Goal: Task Accomplishment & Management: Use online tool/utility

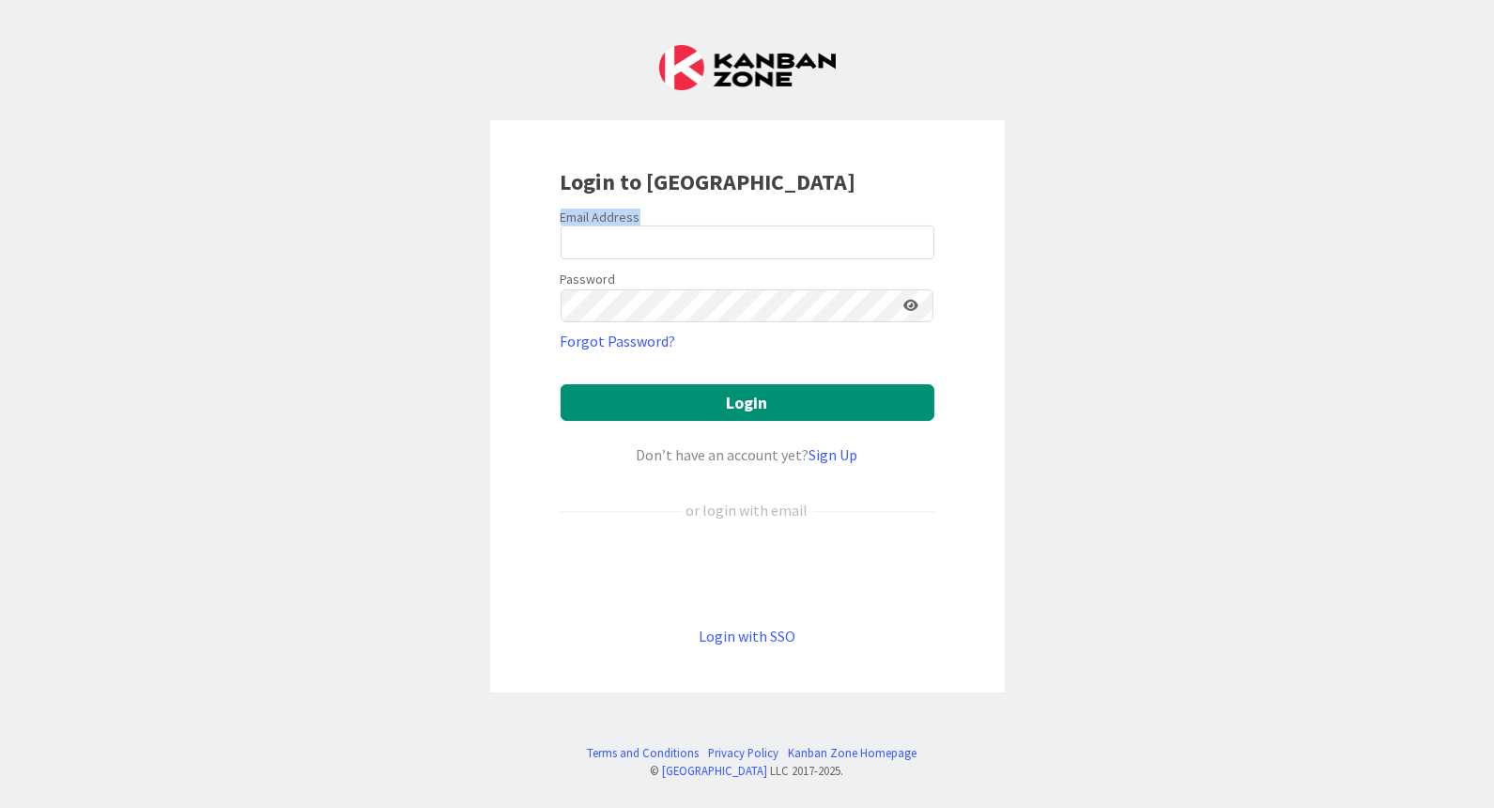
drag, startPoint x: 684, startPoint y: 259, endPoint x: 693, endPoint y: 239, distance: 21.8
click at [684, 255] on form "Email Address Password Forgot Password? Login Don’t have an account yet? Sign U…" at bounding box center [748, 427] width 374 height 439
click at [694, 238] on input "email" at bounding box center [748, 242] width 374 height 34
drag, startPoint x: 672, startPoint y: 241, endPoint x: 843, endPoint y: 232, distance: 171.2
click at [843, 232] on input "altti.rautalahti@gmail.com" at bounding box center [748, 242] width 374 height 34
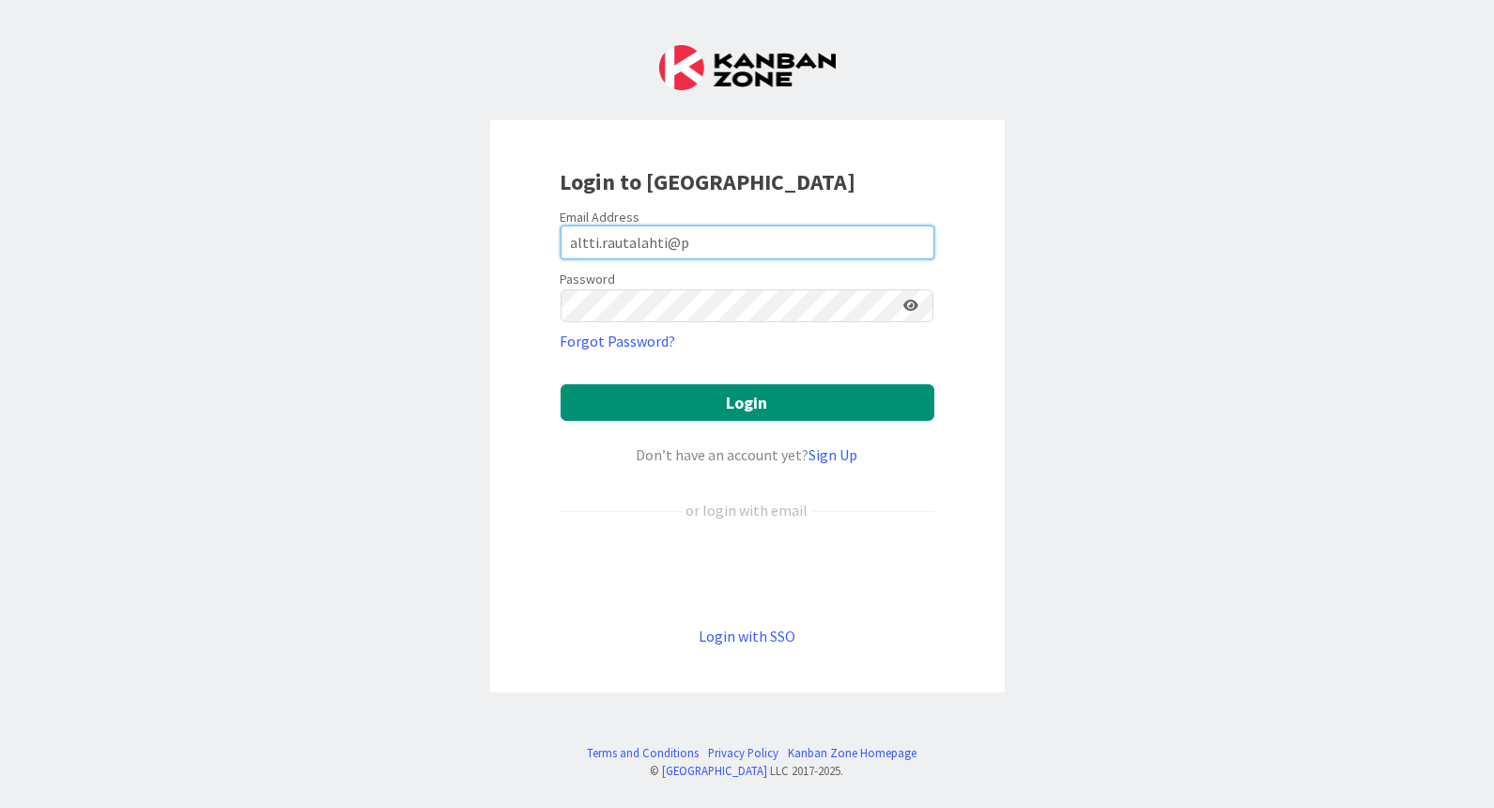
type input "altti.rautalahti@pandia.fi"
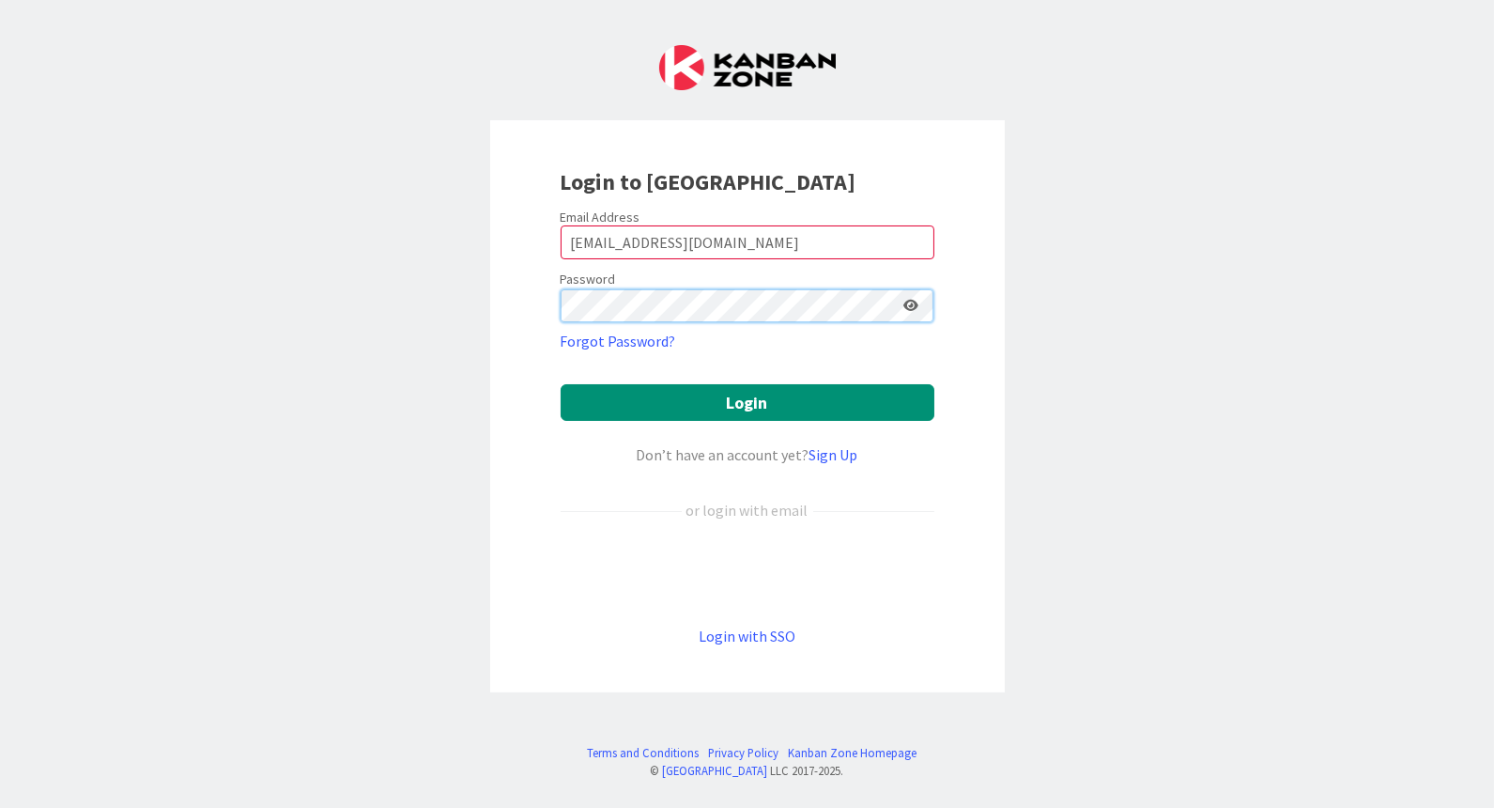
click at [561, 384] on button "Login" at bounding box center [748, 402] width 374 height 37
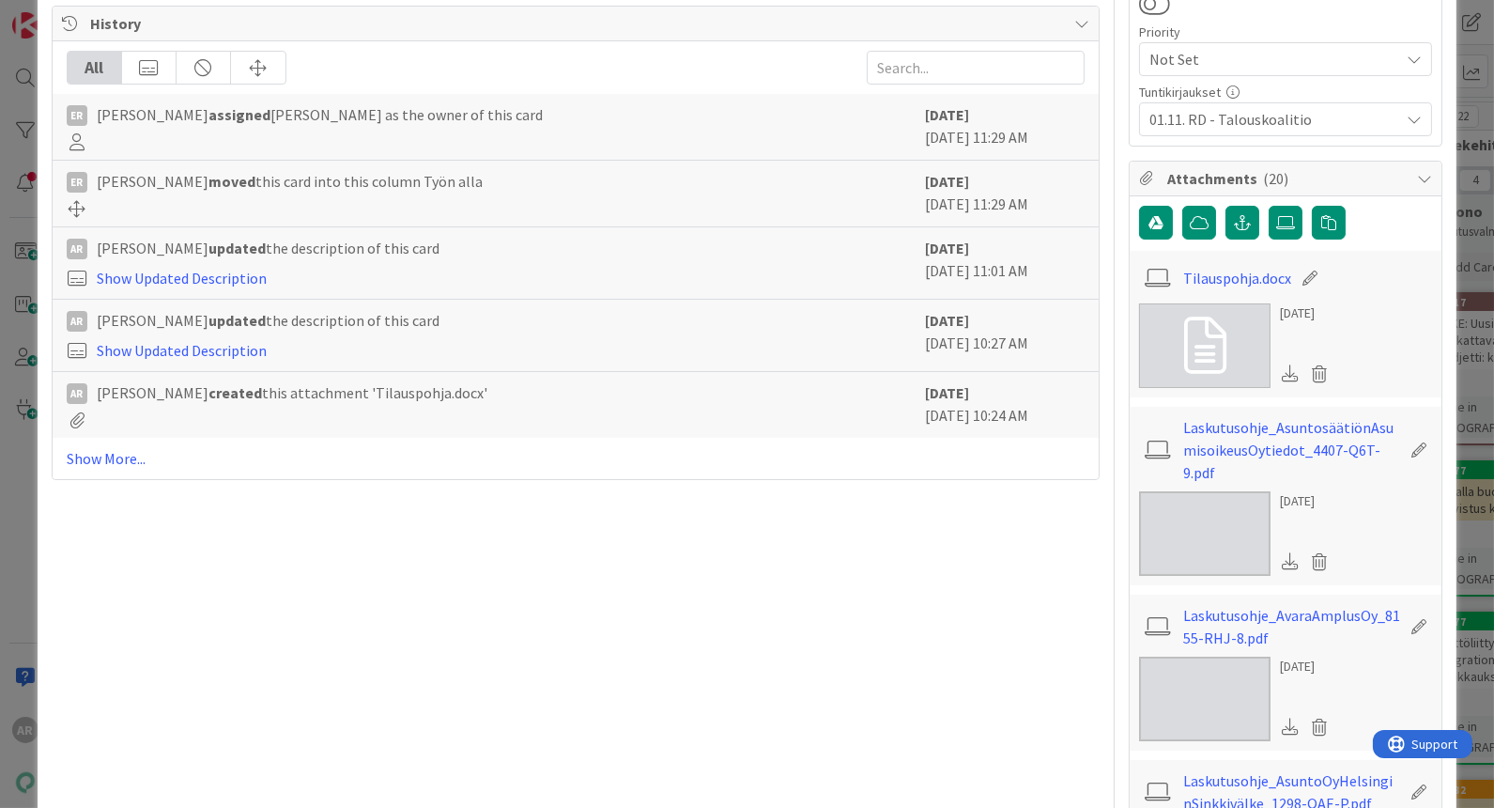
scroll to position [417, 0]
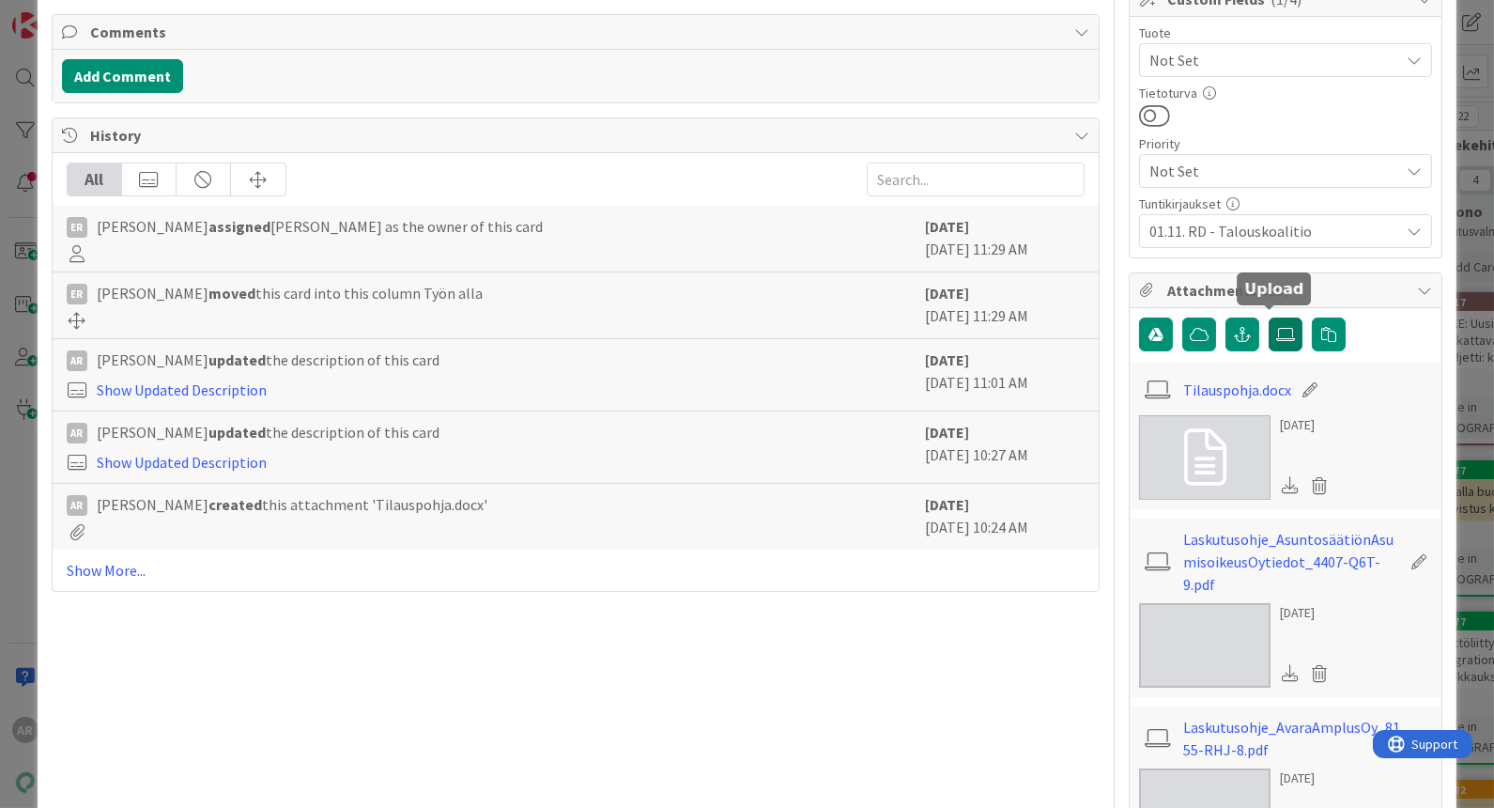
click at [1276, 330] on icon at bounding box center [1285, 334] width 19 height 15
click at [1269, 317] on input "file" at bounding box center [1269, 317] width 0 height 0
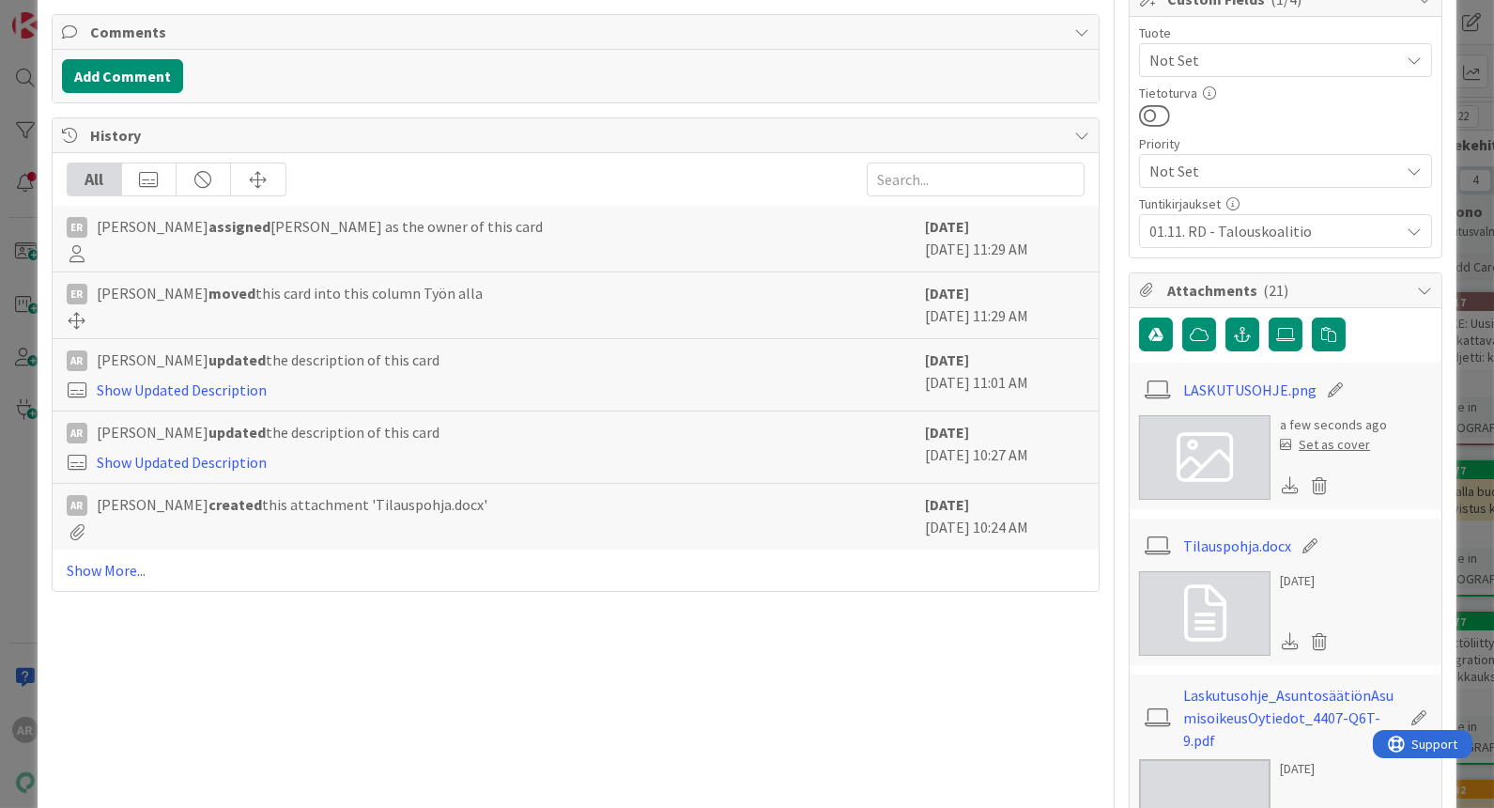
click at [1214, 461] on icon at bounding box center [1205, 457] width 56 height 56
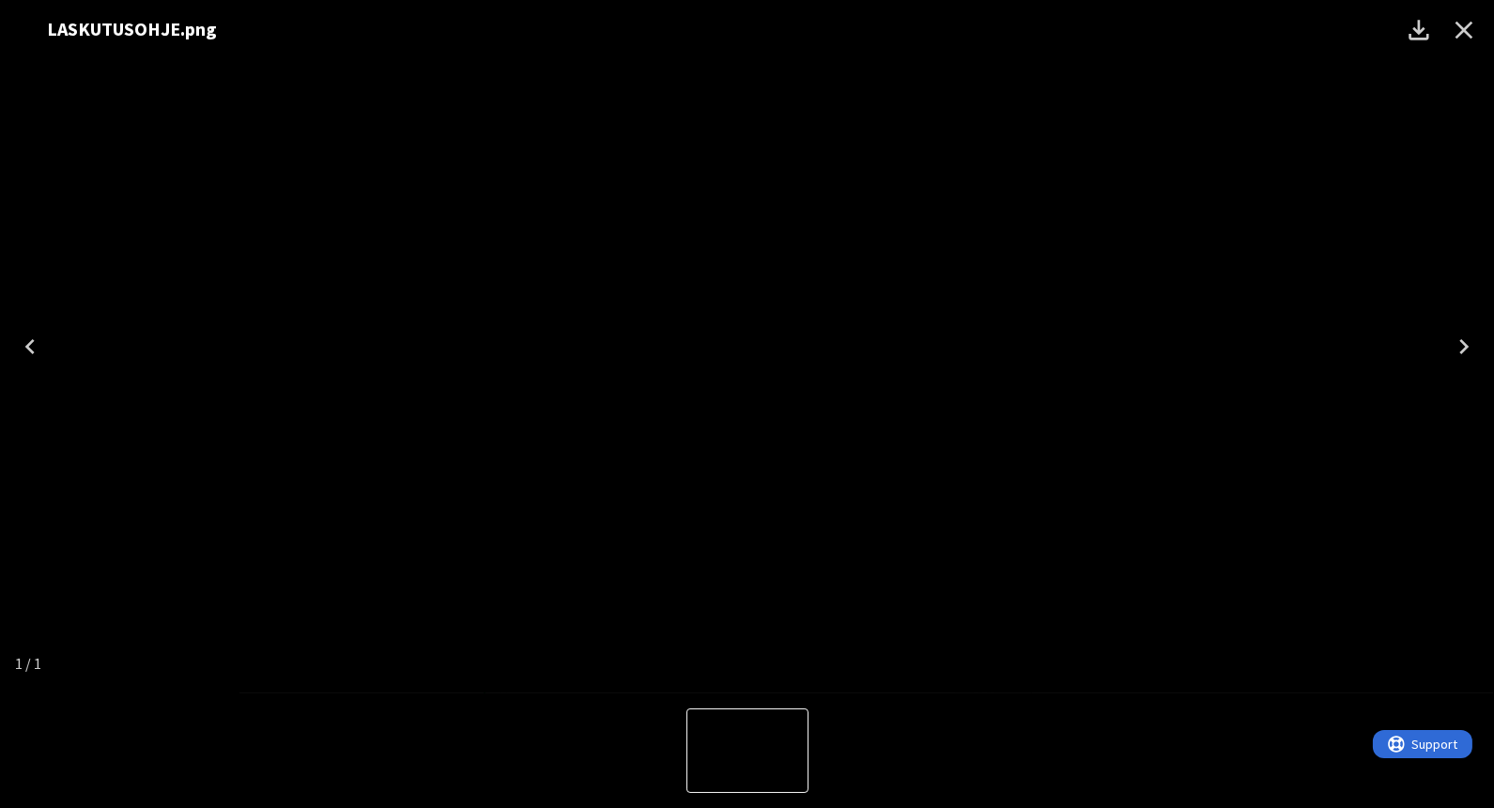
drag, startPoint x: 199, startPoint y: 30, endPoint x: 211, endPoint y: 49, distance: 22.4
click at [211, 49] on div "LASKUTUSOHJE.png" at bounding box center [779, 29] width 1494 height 58
click at [1471, 29] on icon "Close" at bounding box center [1464, 30] width 30 height 30
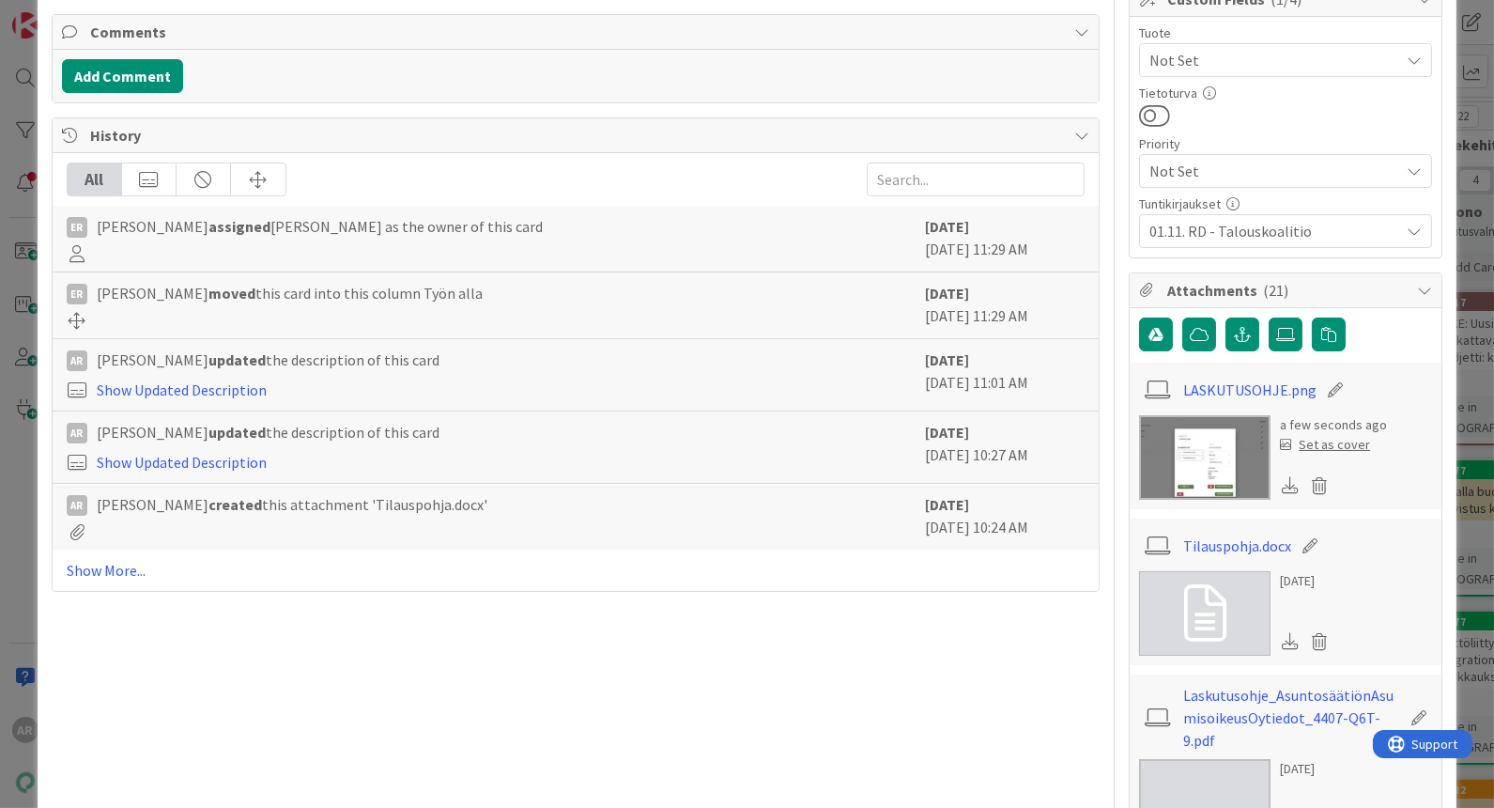
type textarea "x"
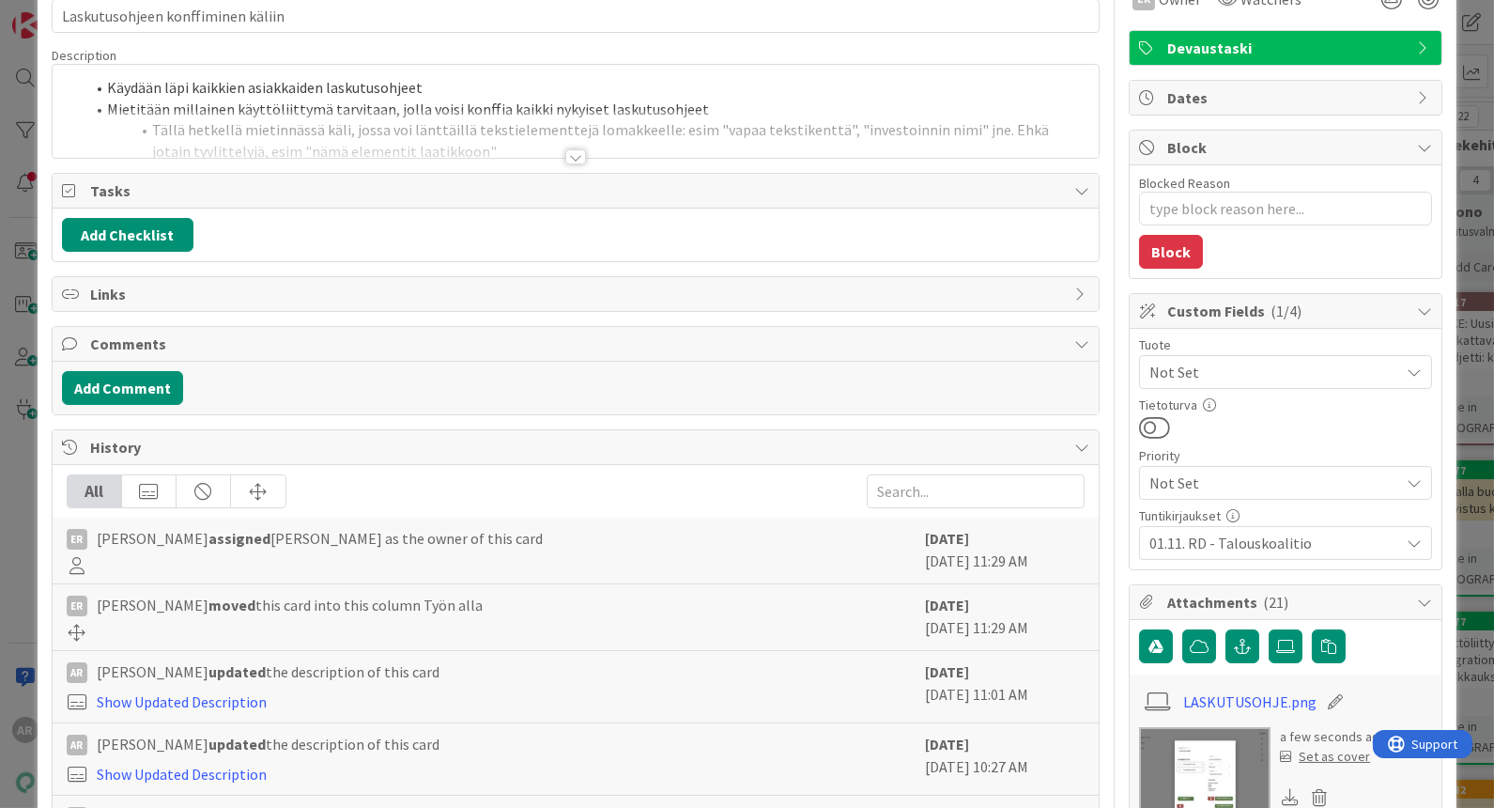
scroll to position [104, 0]
click at [568, 152] on div at bounding box center [575, 157] width 21 height 15
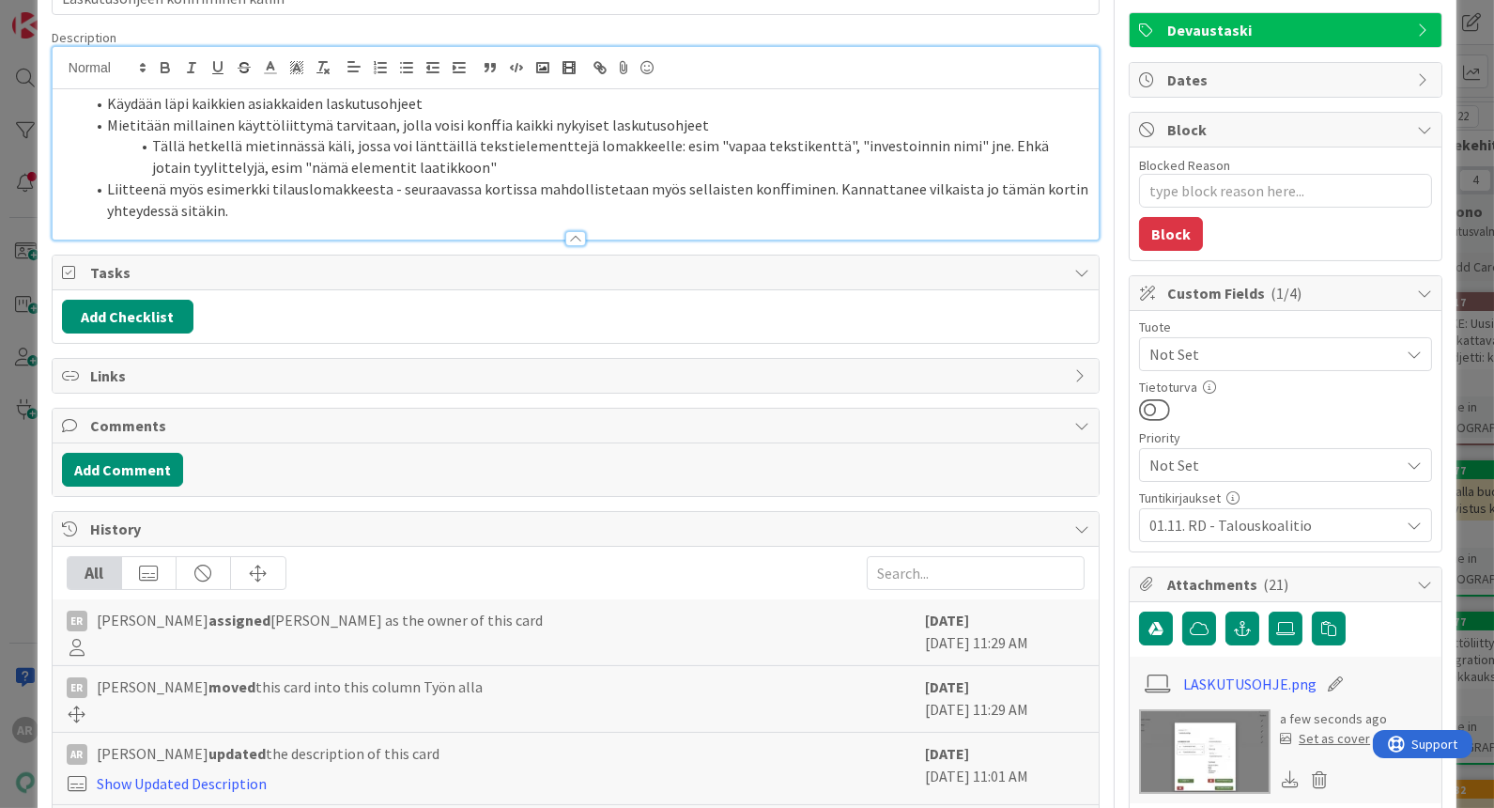
scroll to position [0, 0]
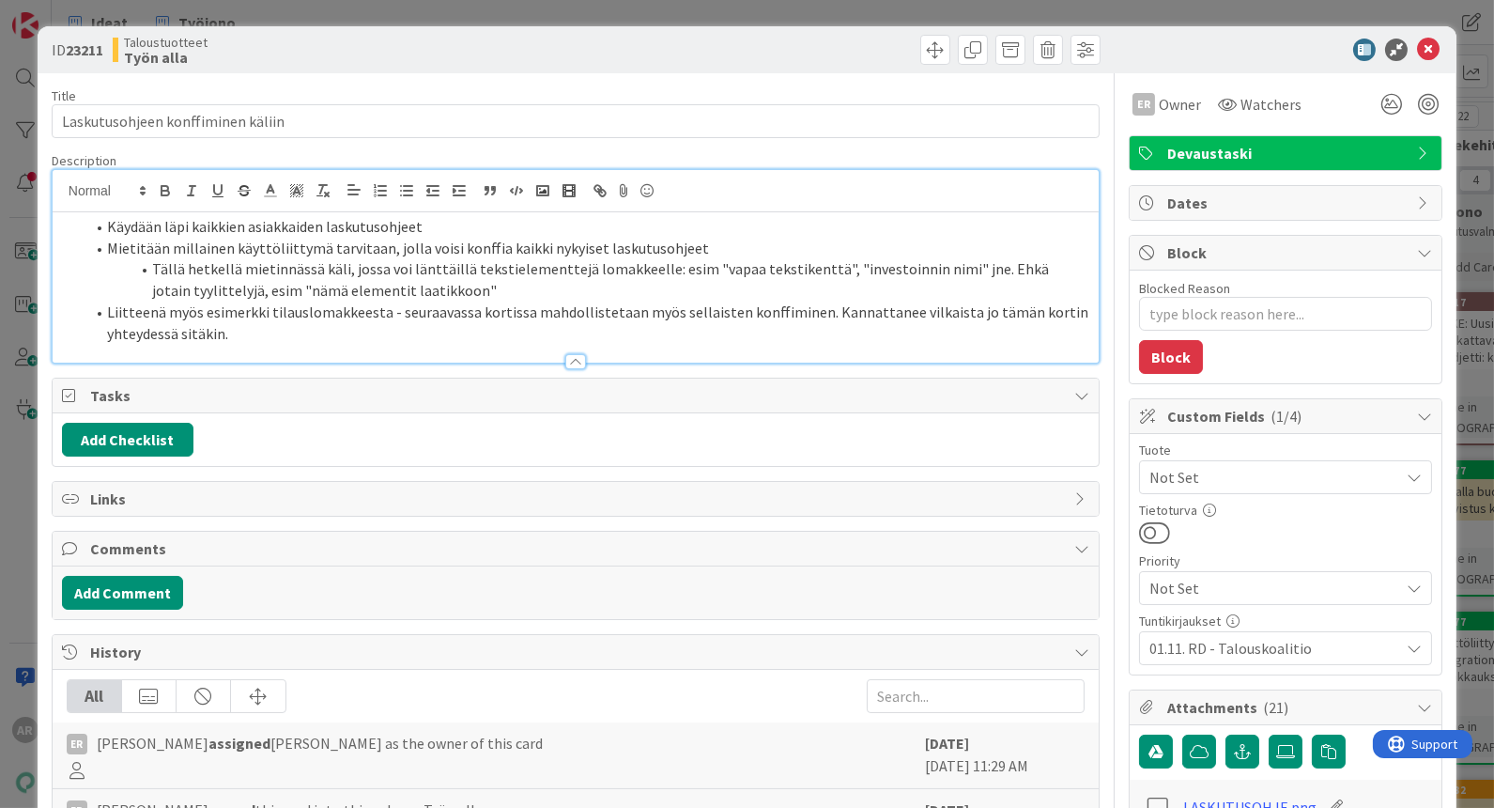
click at [219, 307] on li "Liitteenä myös esimerkki tilauslomakkeesta - seuraavassa kortissa mahdollisteta…" at bounding box center [587, 322] width 1005 height 42
click at [476, 293] on li "Tällä hetkellä mietinnässä käli, jossa voi länttäillä tekstielementtejä lomakke…" at bounding box center [587, 279] width 1005 height 42
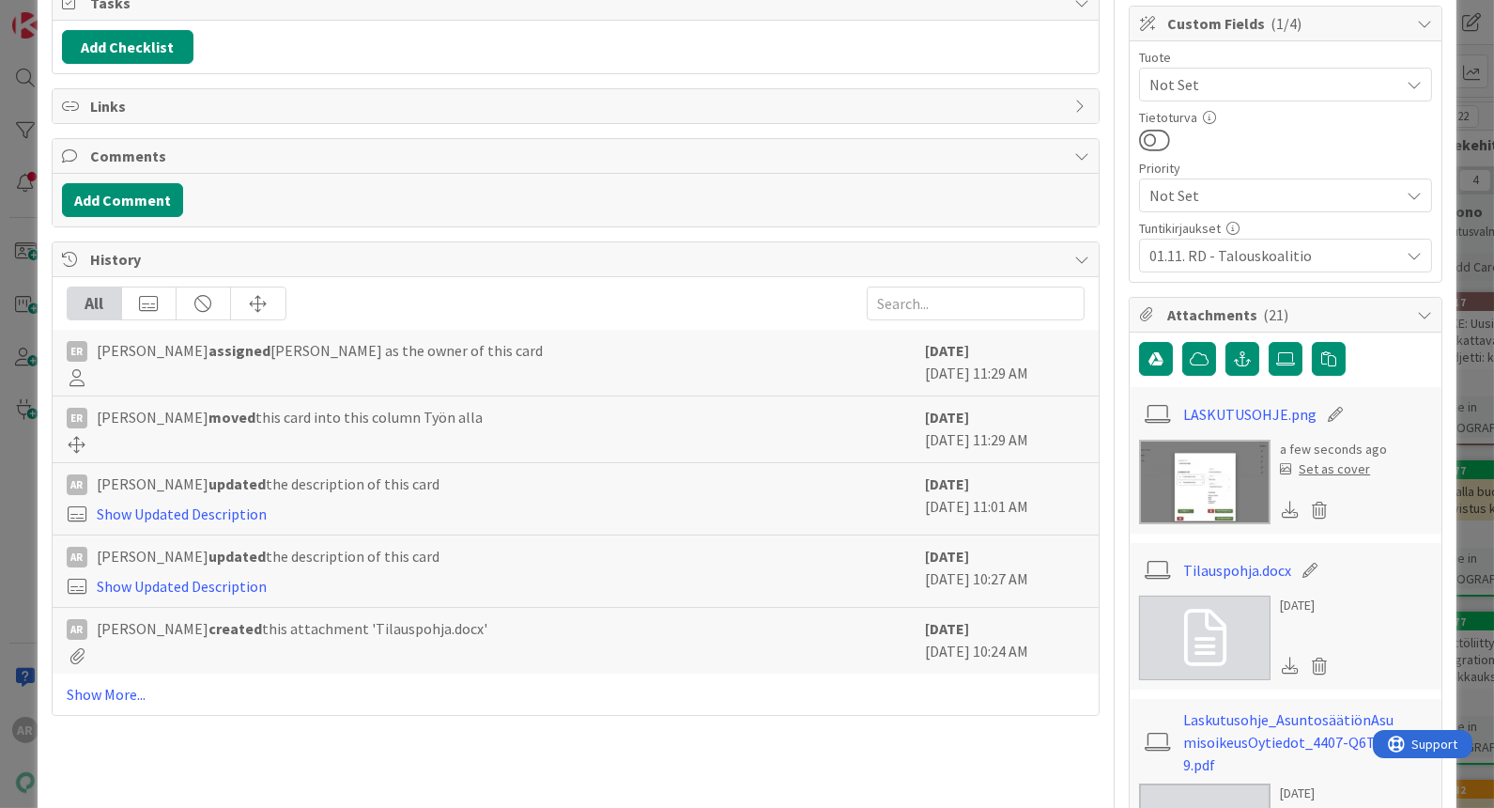
scroll to position [417, 0]
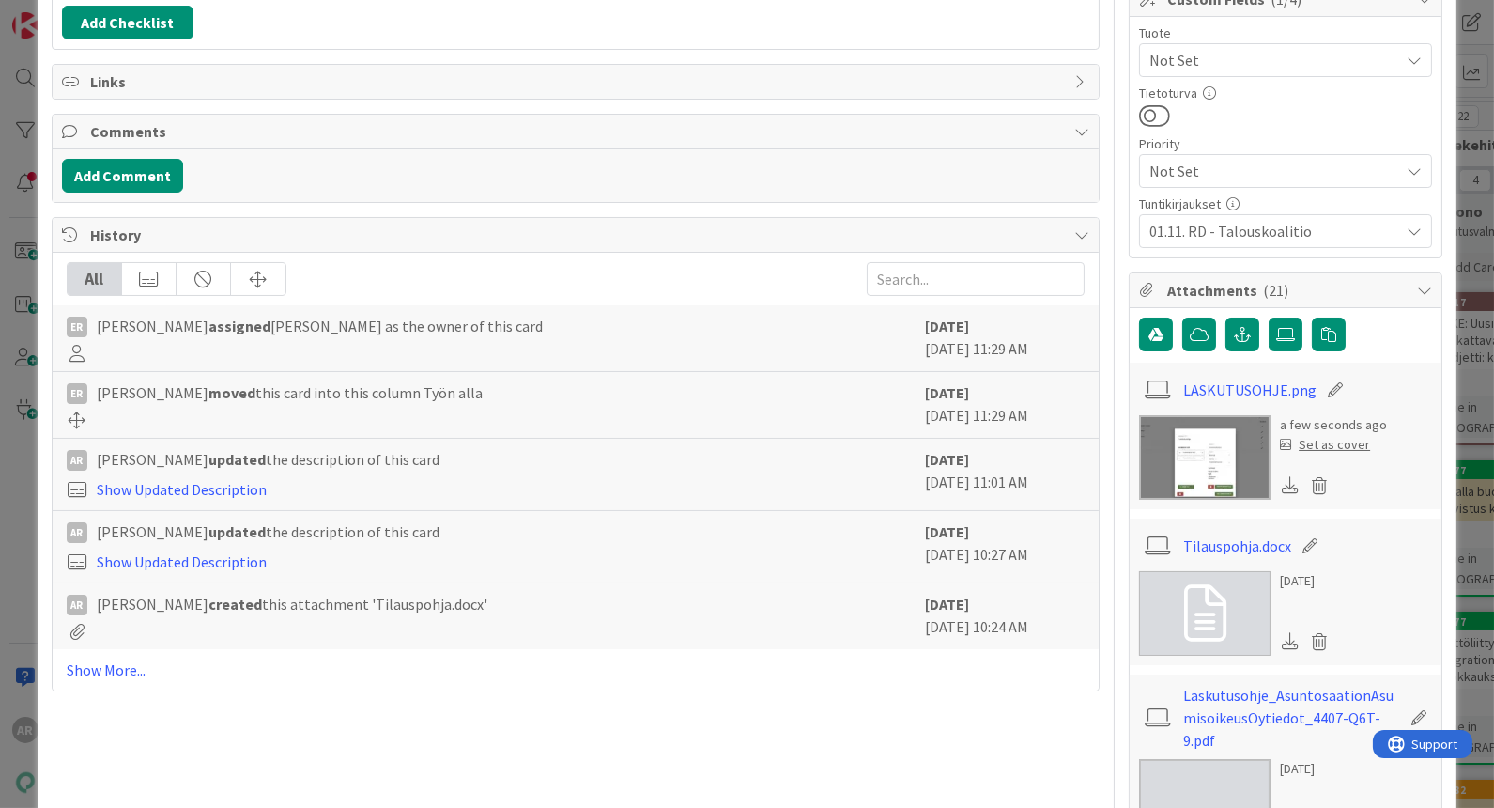
click at [1232, 438] on img at bounding box center [1204, 457] width 131 height 85
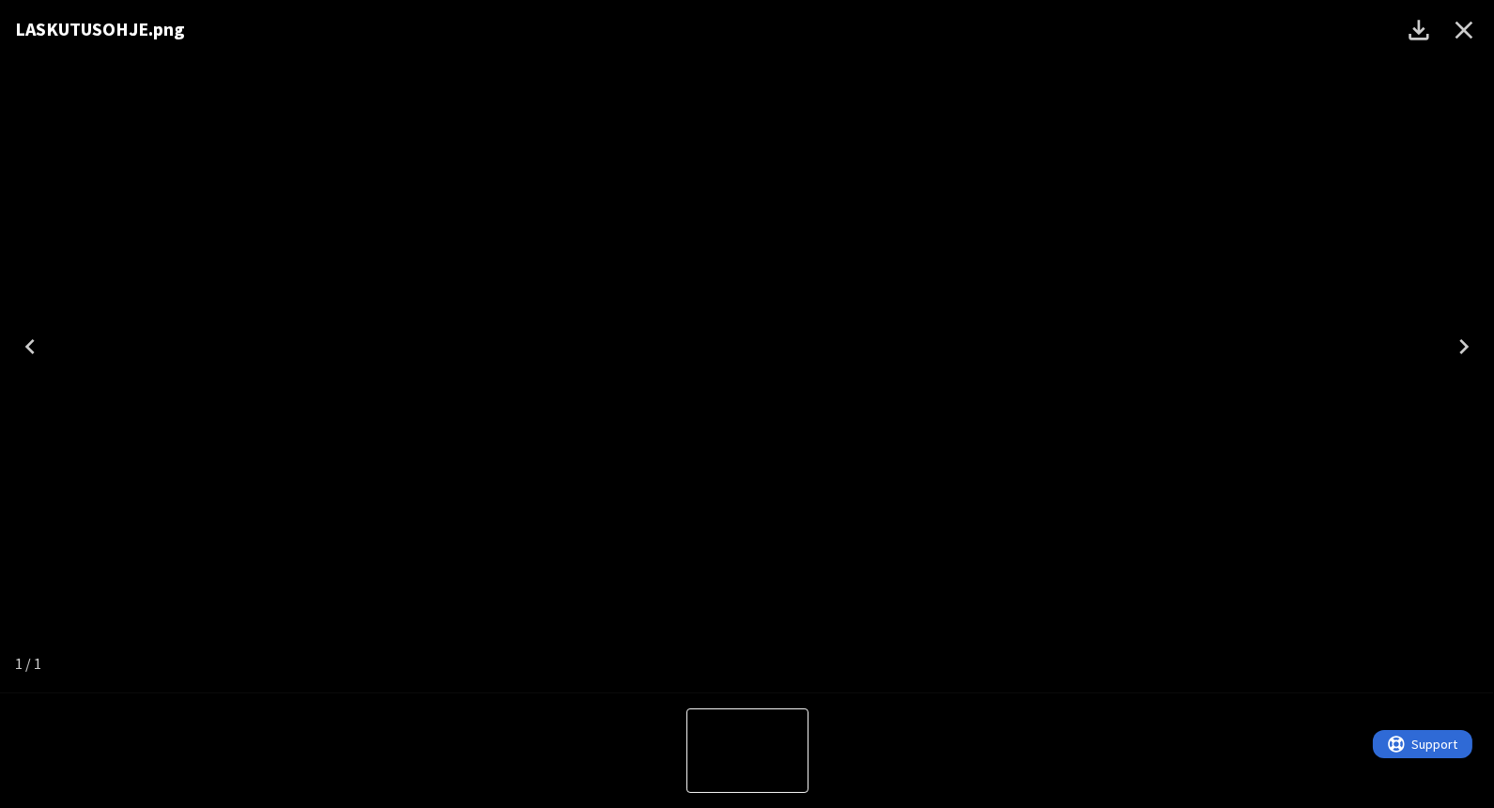
click at [1455, 28] on icon "Close" at bounding box center [1464, 30] width 30 height 30
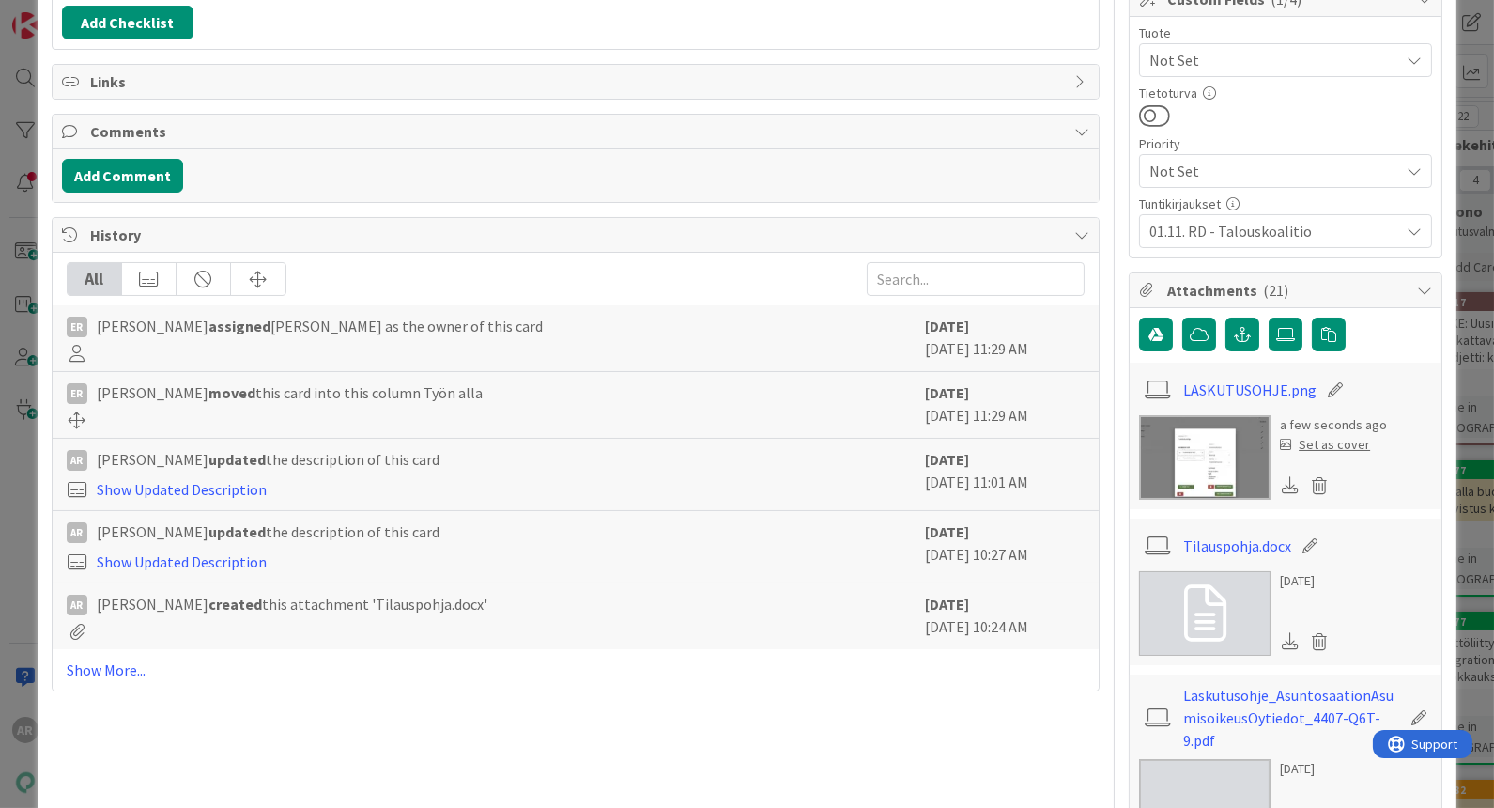
type textarea "x"
